Goal: Information Seeking & Learning: Find specific fact

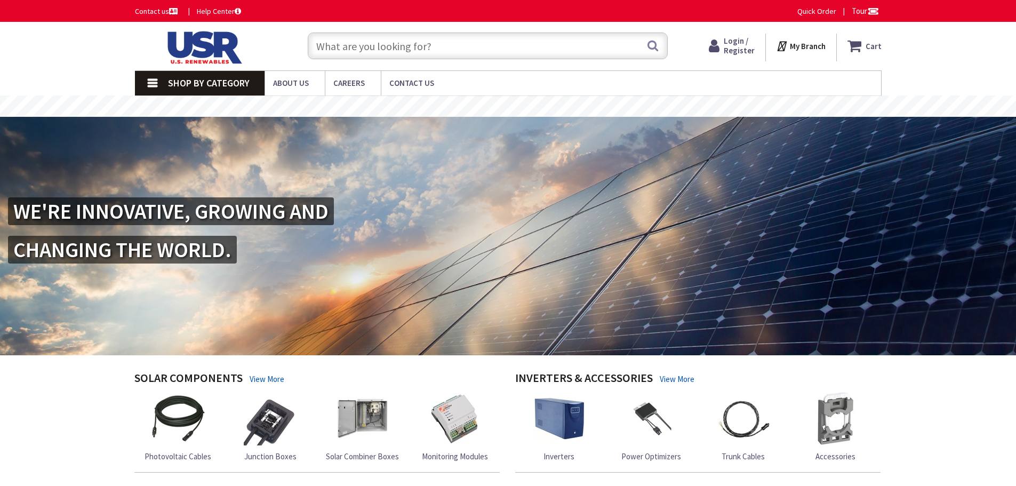
click at [402, 49] on input "text" at bounding box center [488, 46] width 360 height 27
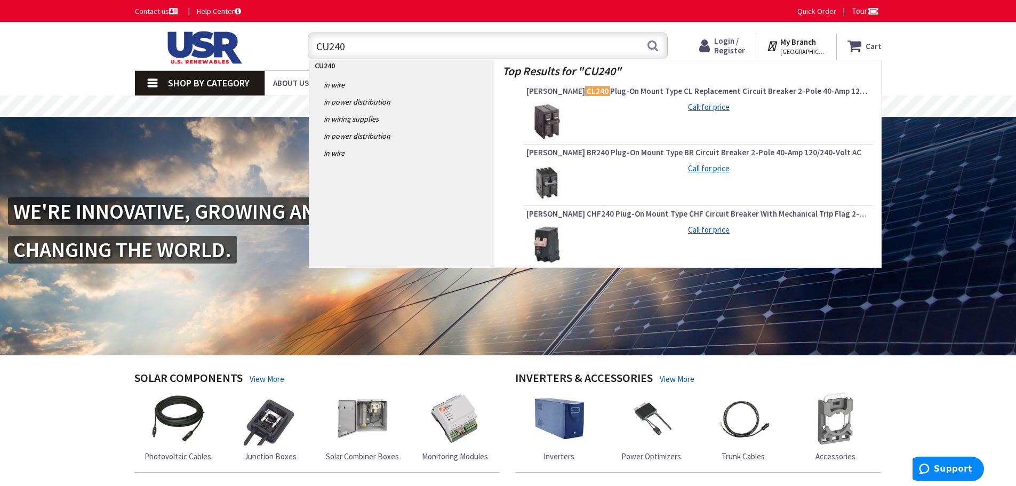
type input "CU240"
click at [558, 113] on img at bounding box center [547, 121] width 40 height 40
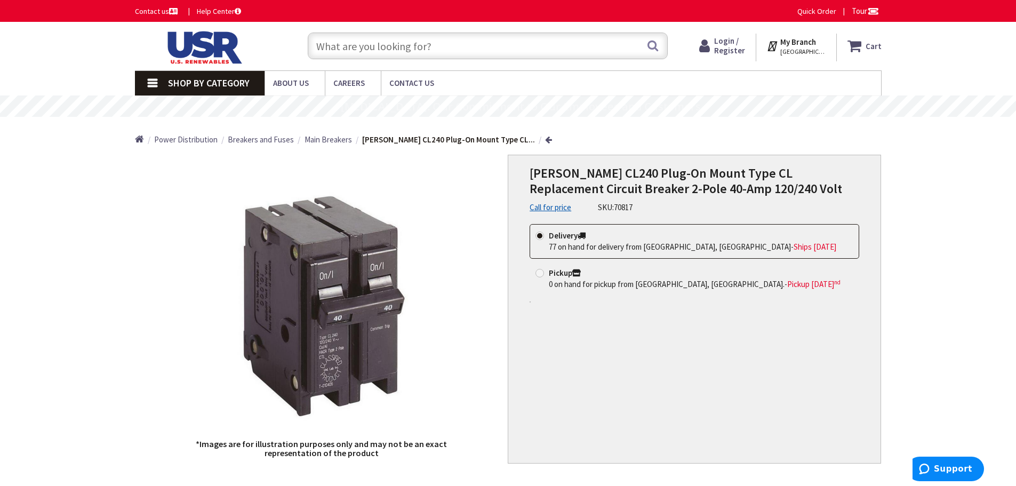
click at [451, 45] on input "text" at bounding box center [488, 46] width 360 height 27
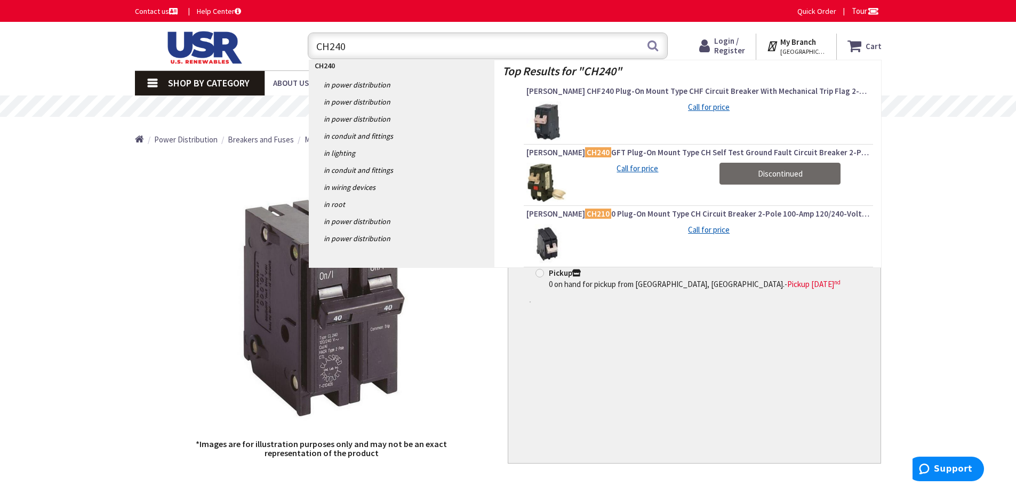
type input "CH240"
click at [559, 114] on img at bounding box center [547, 121] width 40 height 40
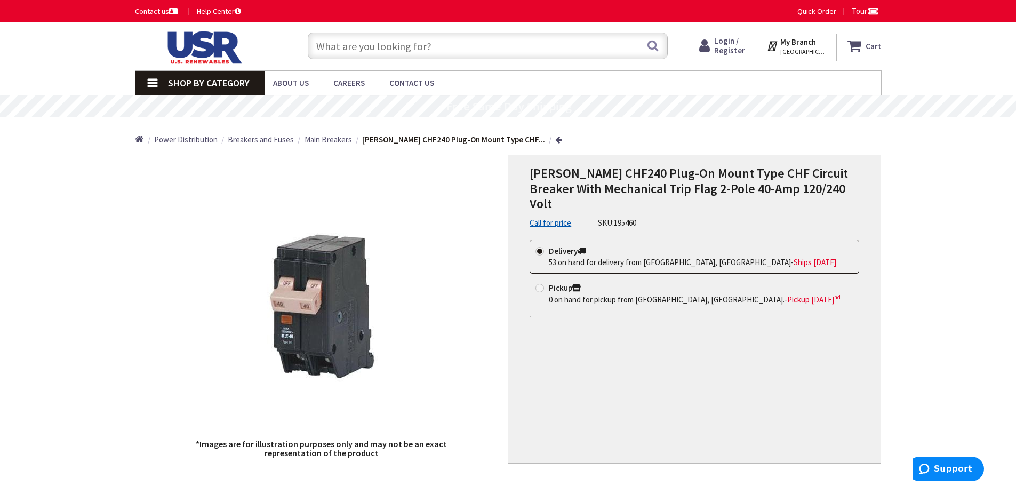
click at [383, 51] on input "text" at bounding box center [488, 46] width 360 height 27
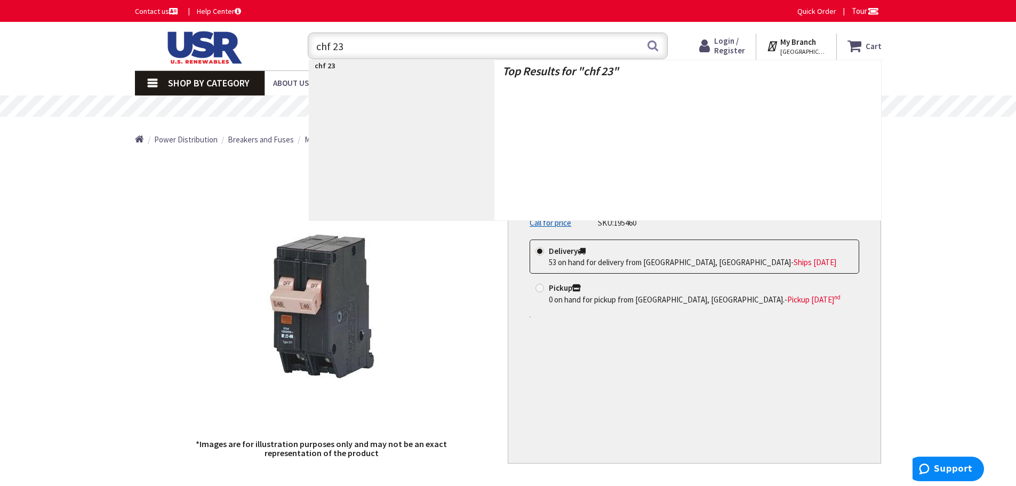
type input "chf 235"
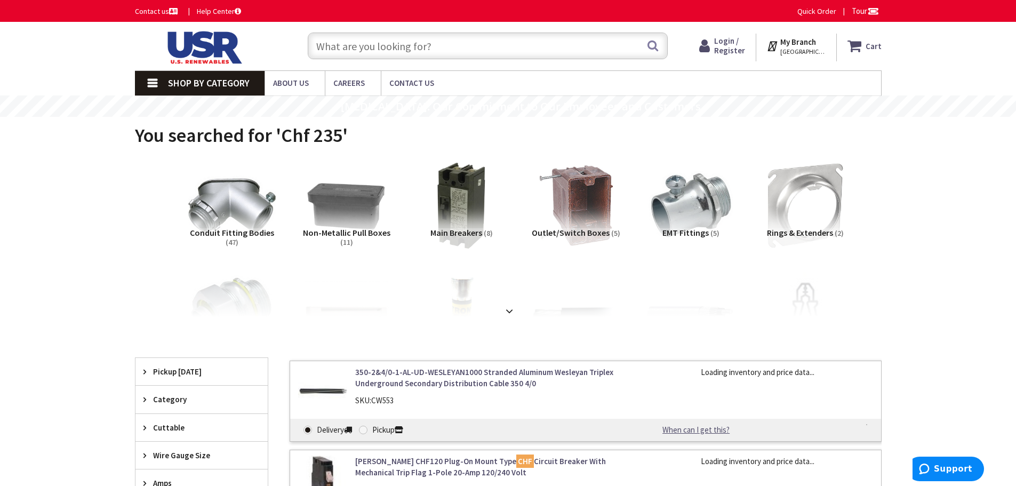
click at [359, 39] on input "text" at bounding box center [488, 46] width 360 height 27
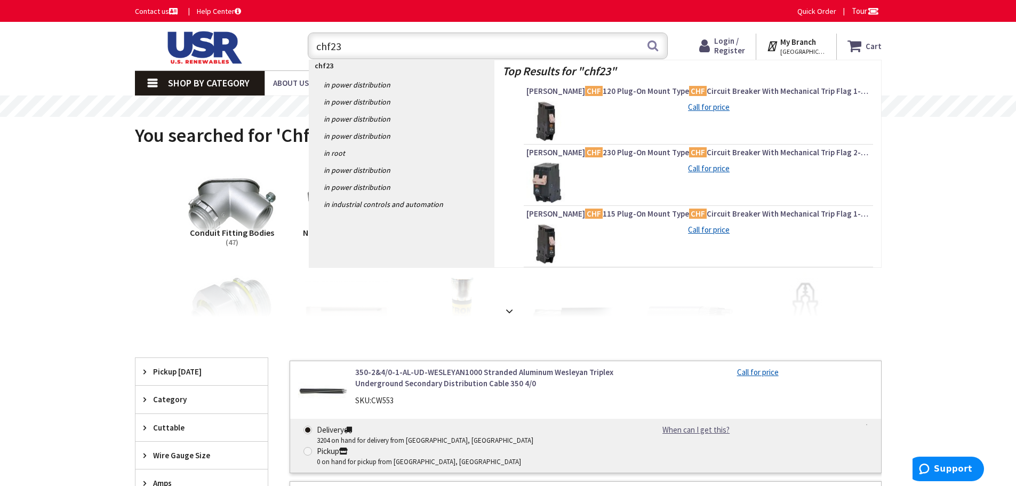
type input "chf235"
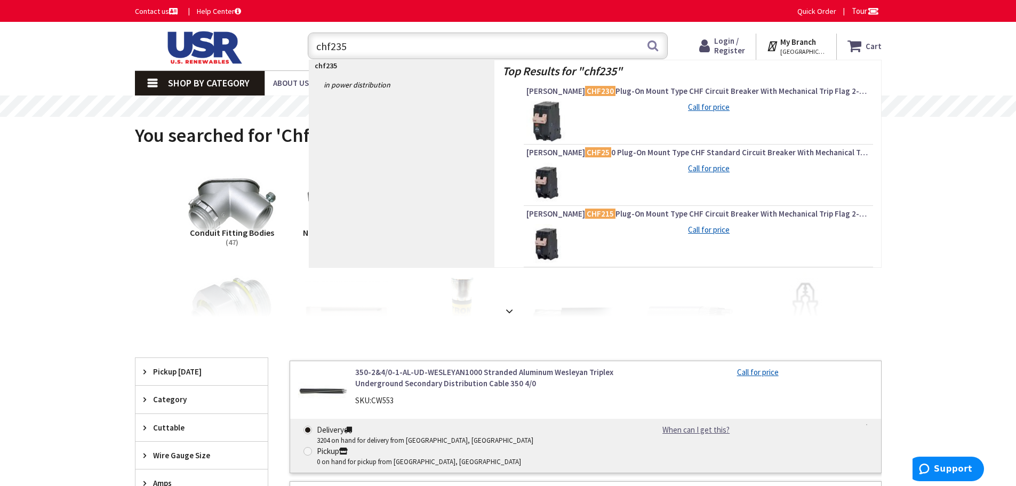
click at [359, 39] on input "chf235" at bounding box center [488, 46] width 360 height 27
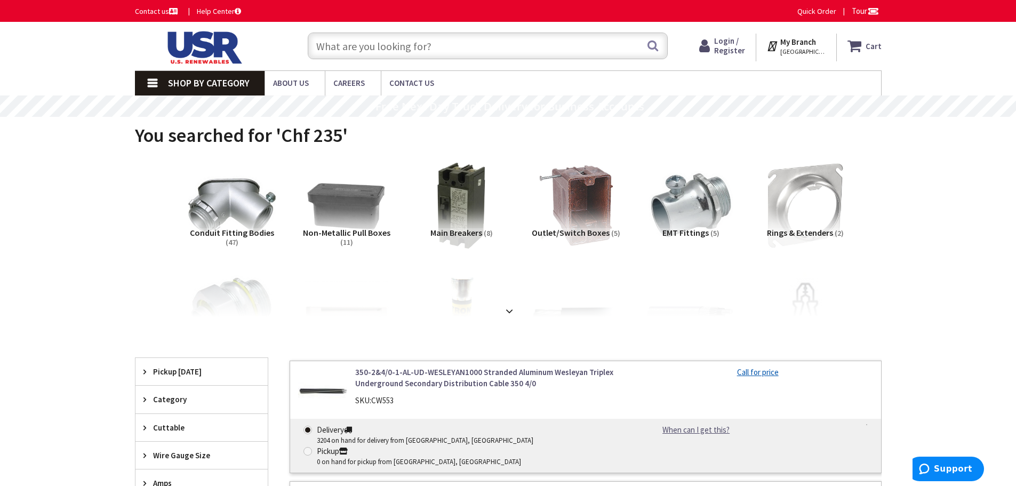
click at [450, 44] on input "text" at bounding box center [488, 46] width 360 height 27
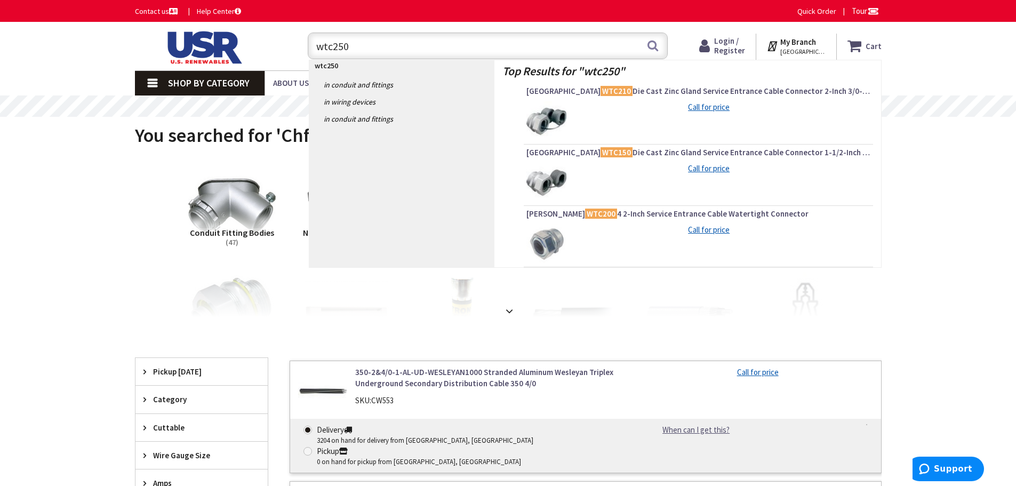
type input "wtc250"
click at [543, 128] on img at bounding box center [547, 121] width 40 height 40
